Goal: Information Seeking & Learning: Find specific fact

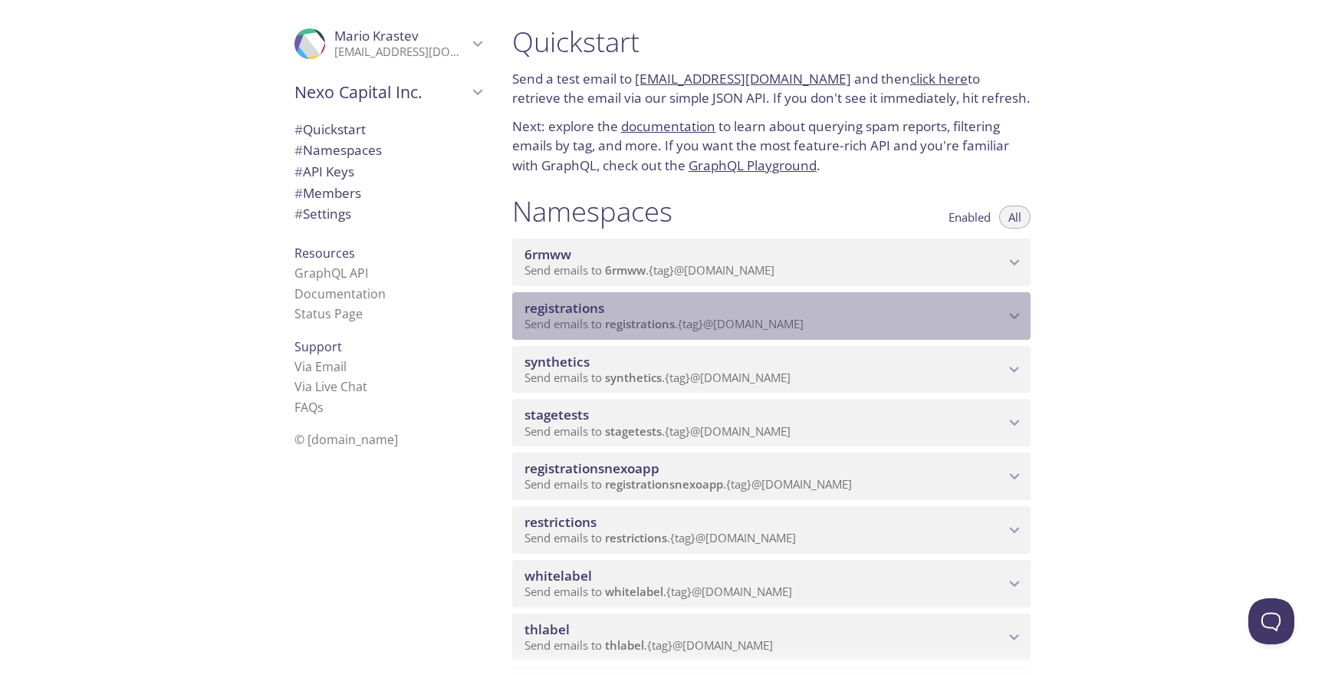
click at [709, 321] on span "Send emails to registrations . {tag} @[DOMAIN_NAME]" at bounding box center [663, 323] width 279 height 15
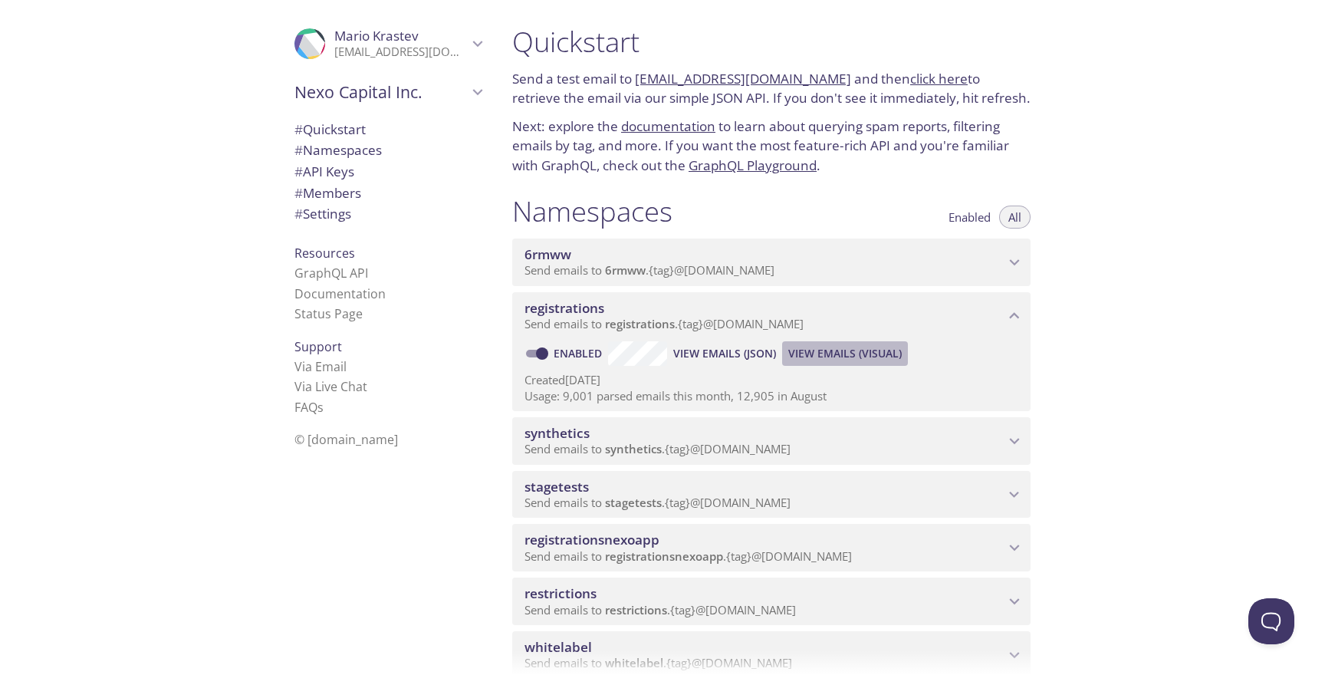
click at [810, 347] on span "View Emails (Visual)" at bounding box center [844, 353] width 113 height 18
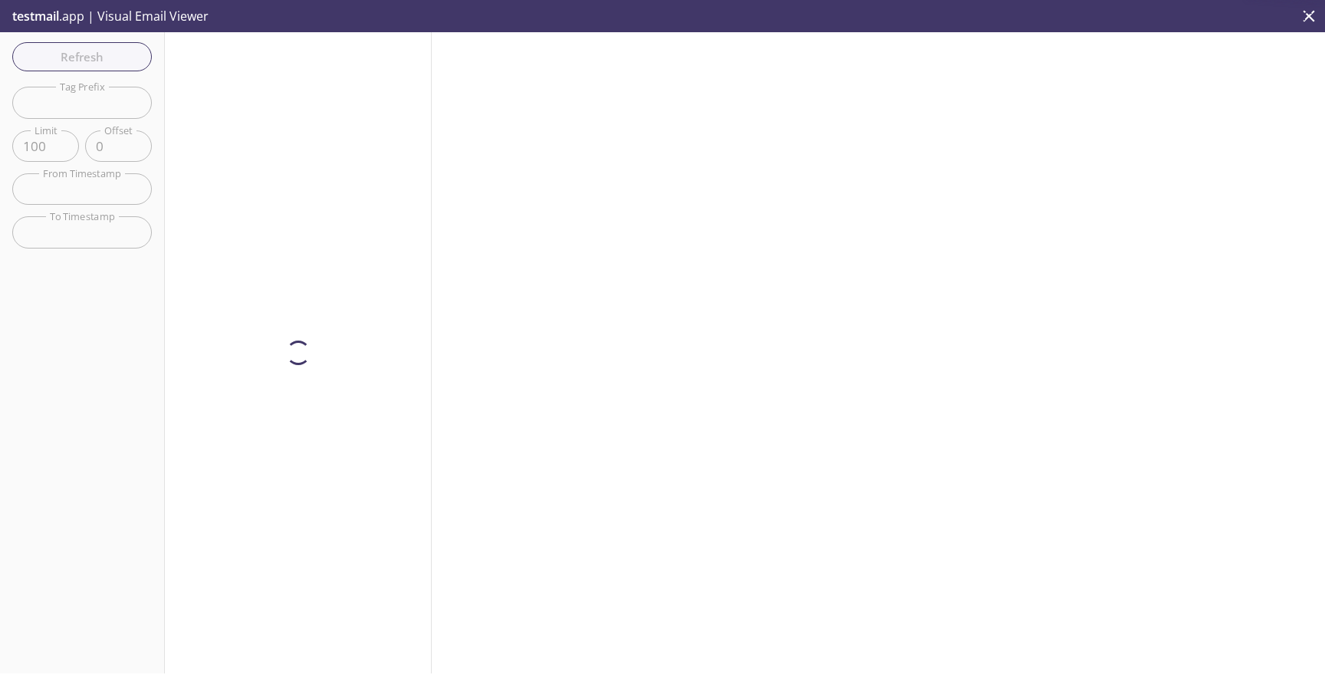
click at [133, 117] on input "text" at bounding box center [82, 102] width 140 height 31
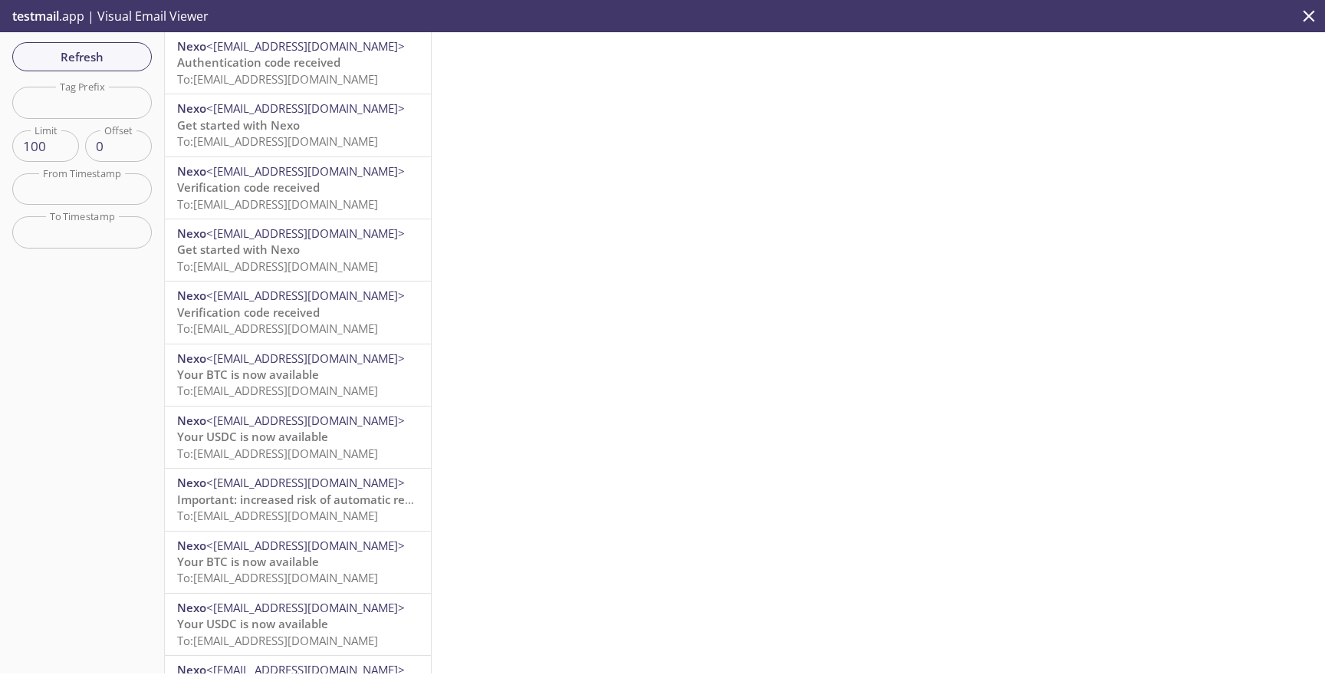
click at [131, 110] on input "text" at bounding box center [82, 102] width 140 height 31
paste input "auto-31756685-synthetic-tests"
type input "auto-31756685-synthetic-tests"
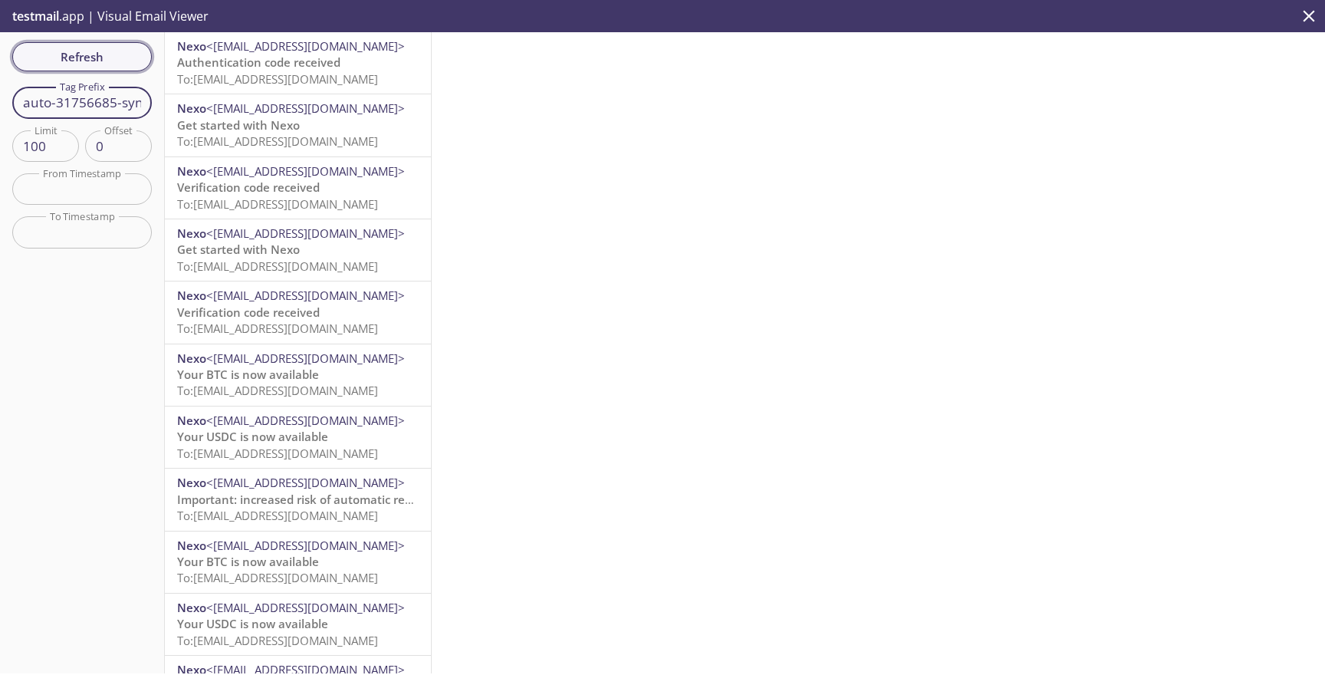
click at [126, 54] on span "Refresh" at bounding box center [82, 57] width 115 height 20
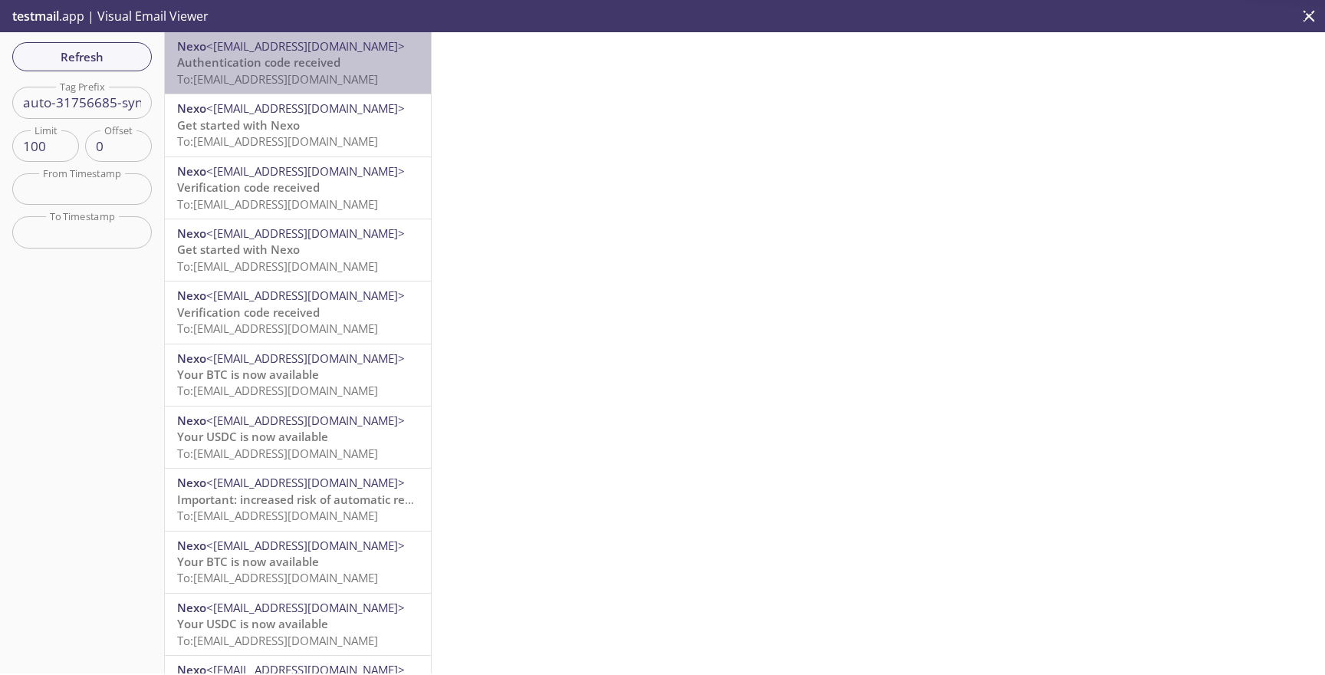
click at [276, 69] on span "Authentication code received" at bounding box center [258, 61] width 163 height 15
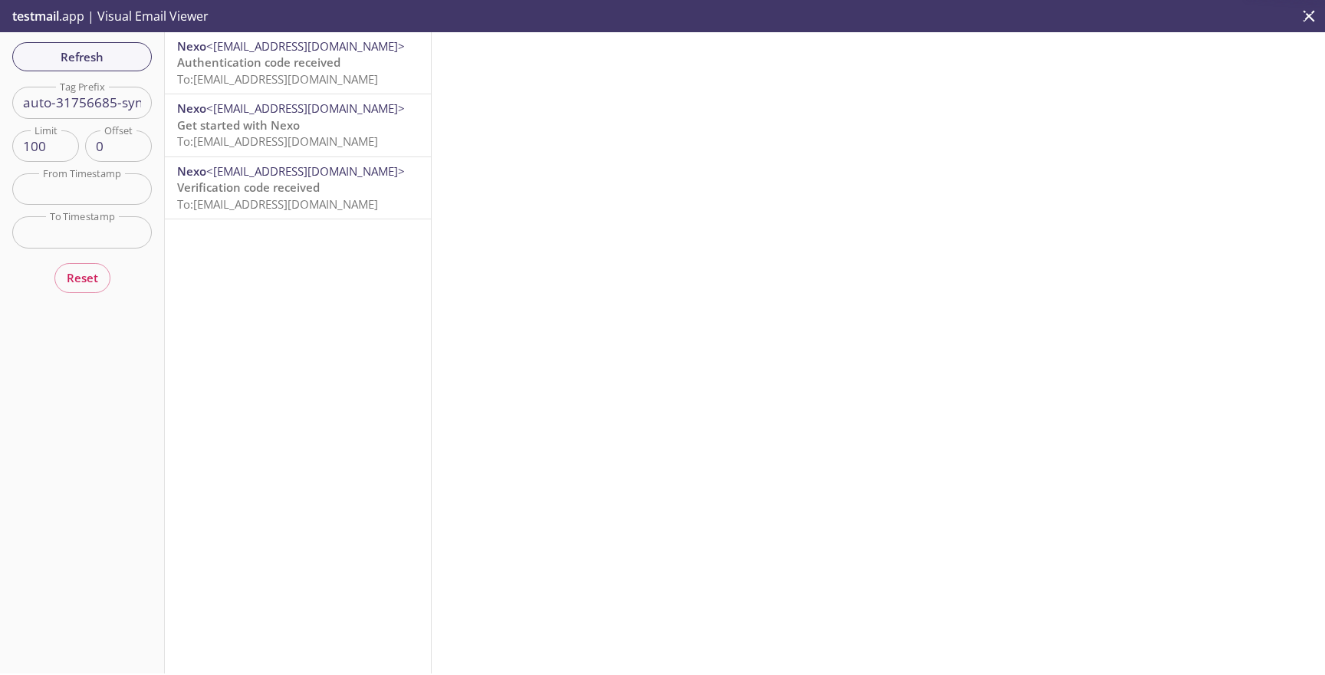
click at [295, 67] on span "Authentication code received" at bounding box center [258, 61] width 163 height 15
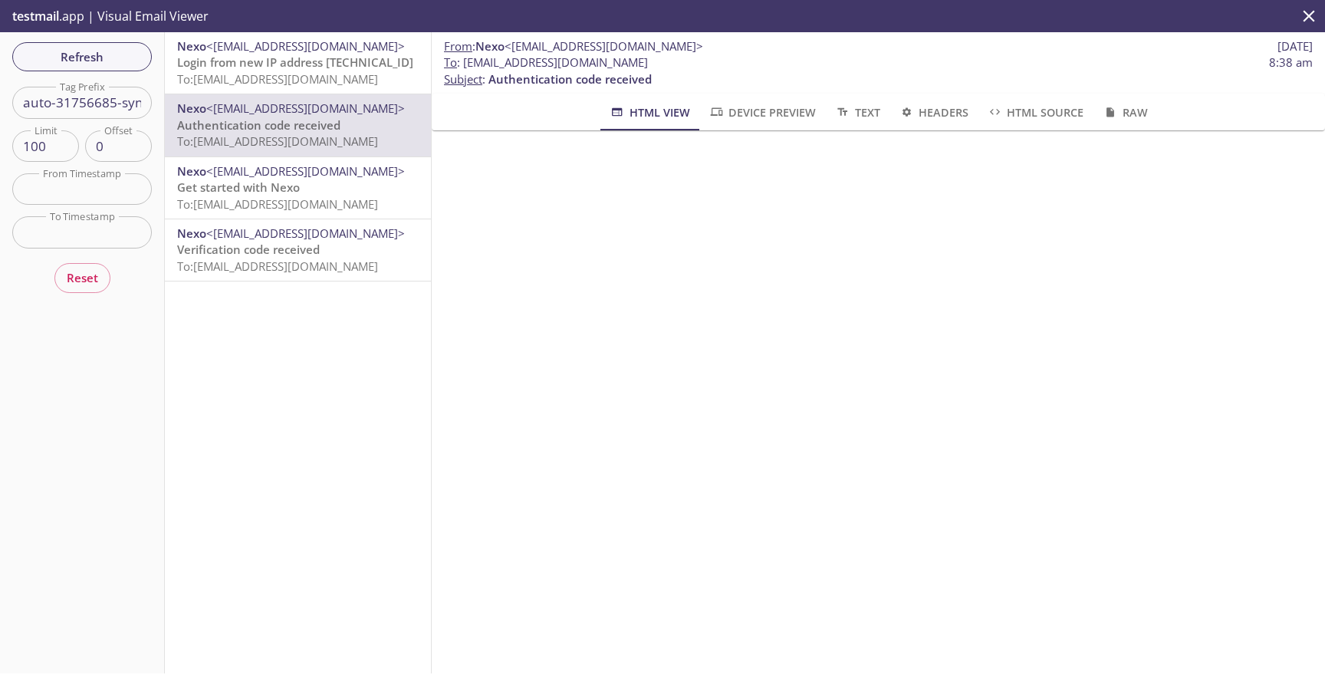
click at [334, 52] on span "Nexo <[EMAIL_ADDRESS][DOMAIN_NAME]>" at bounding box center [297, 46] width 241 height 16
